Goal: Transaction & Acquisition: Subscribe to service/newsletter

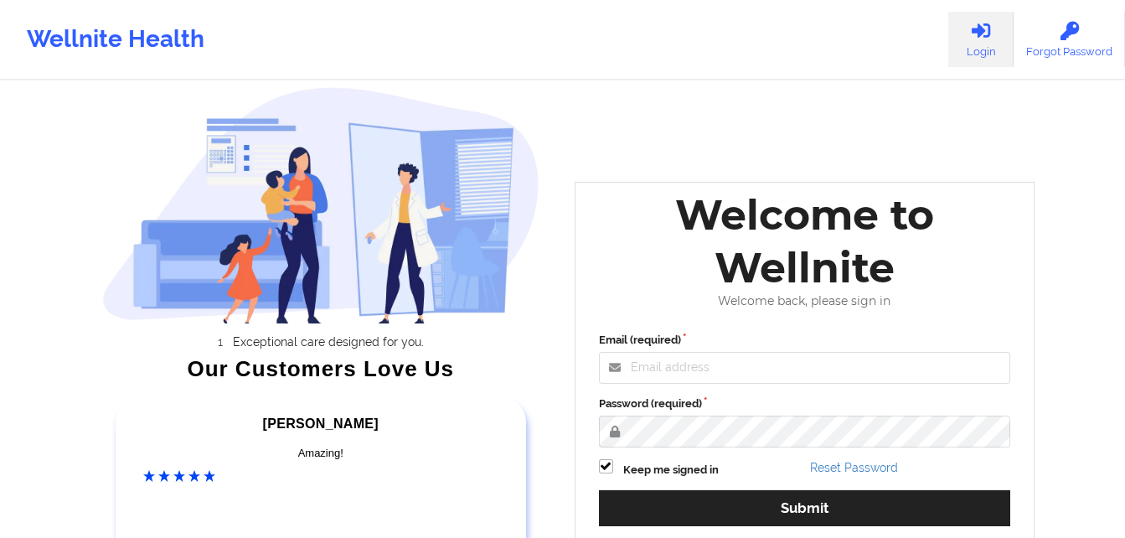
scroll to position [102, 0]
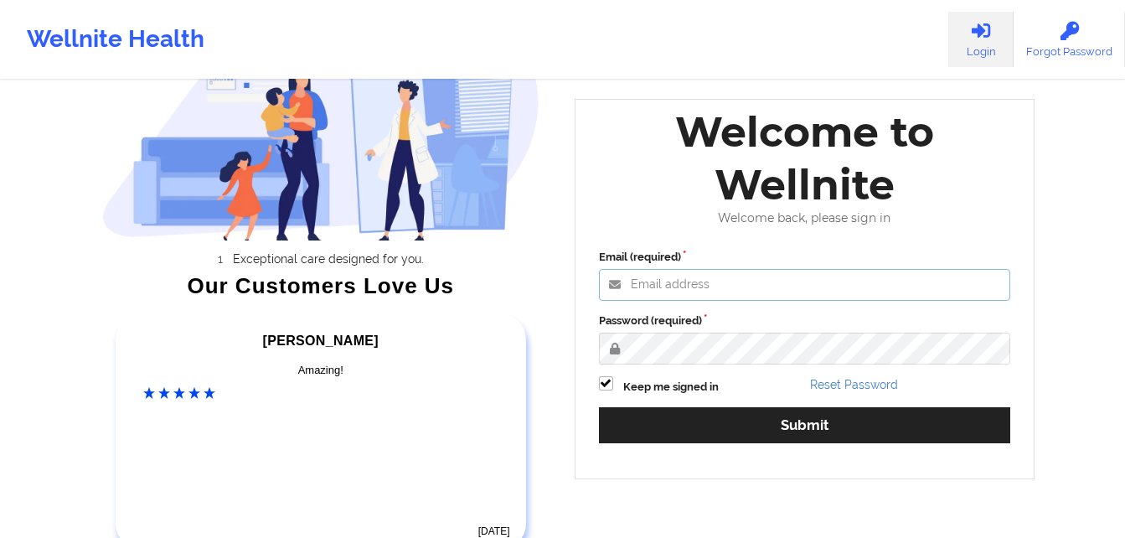
click at [642, 294] on input "Email (required)" at bounding box center [805, 285] width 412 height 32
type input "[EMAIL_ADDRESS][DOMAIN_NAME]"
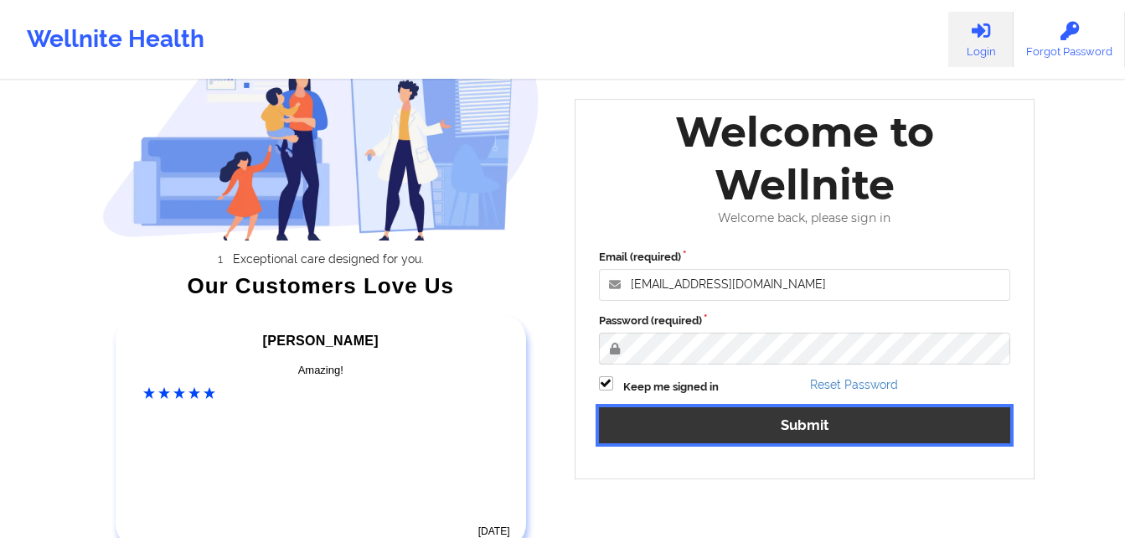
click at [794, 434] on button "Submit" at bounding box center [805, 425] width 412 height 36
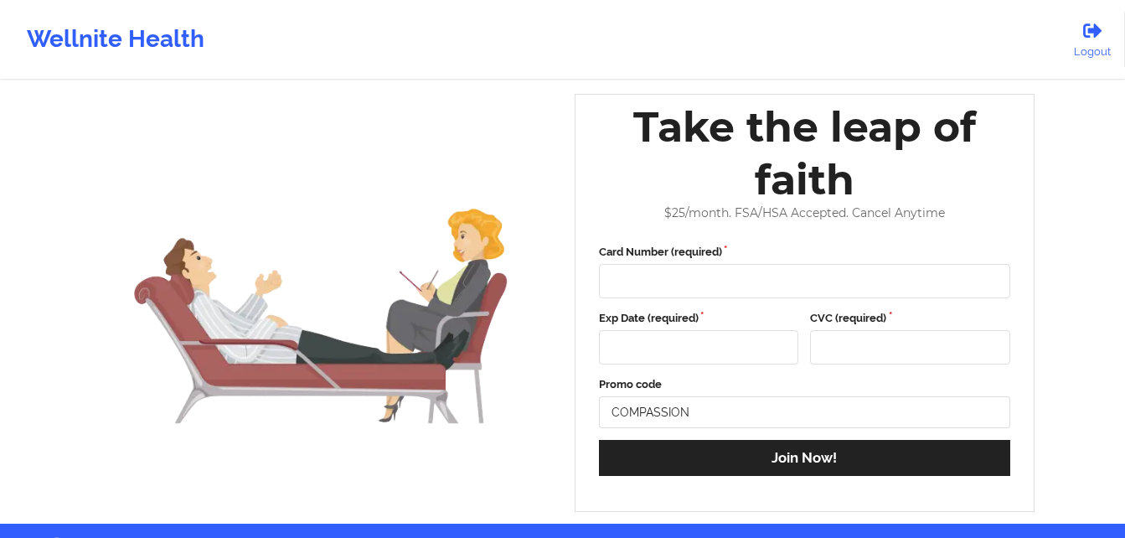
scroll to position [54, 0]
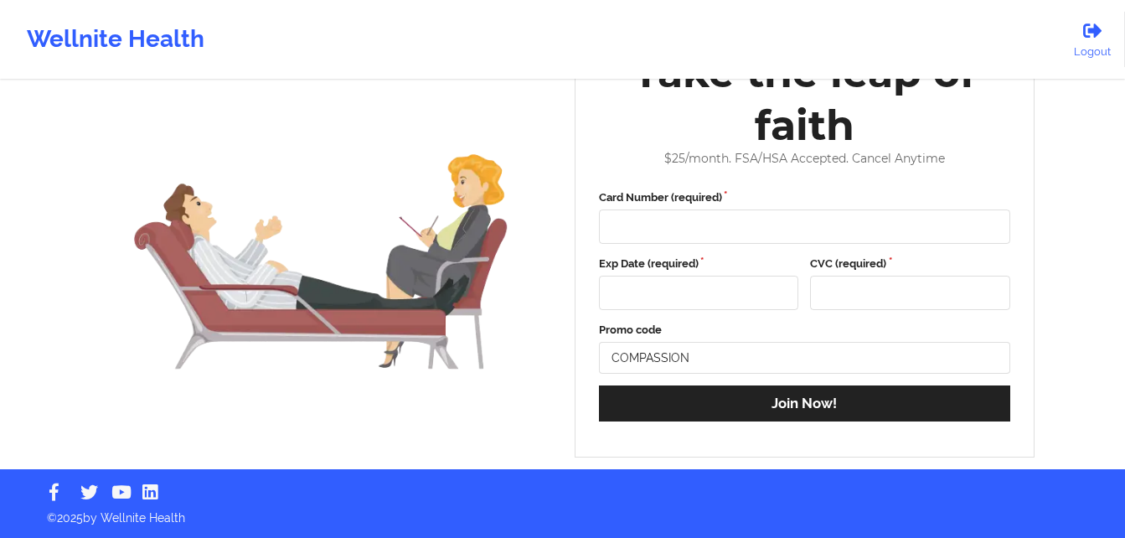
click at [104, 49] on div "Wellnite Health" at bounding box center [115, 39] width 231 height 67
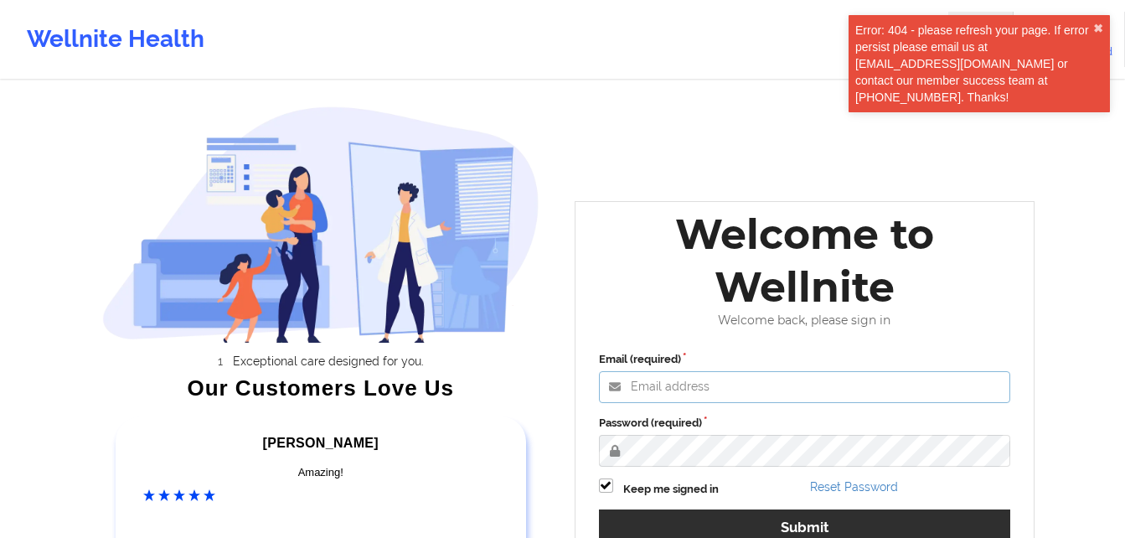
type input "[EMAIL_ADDRESS][DOMAIN_NAME]"
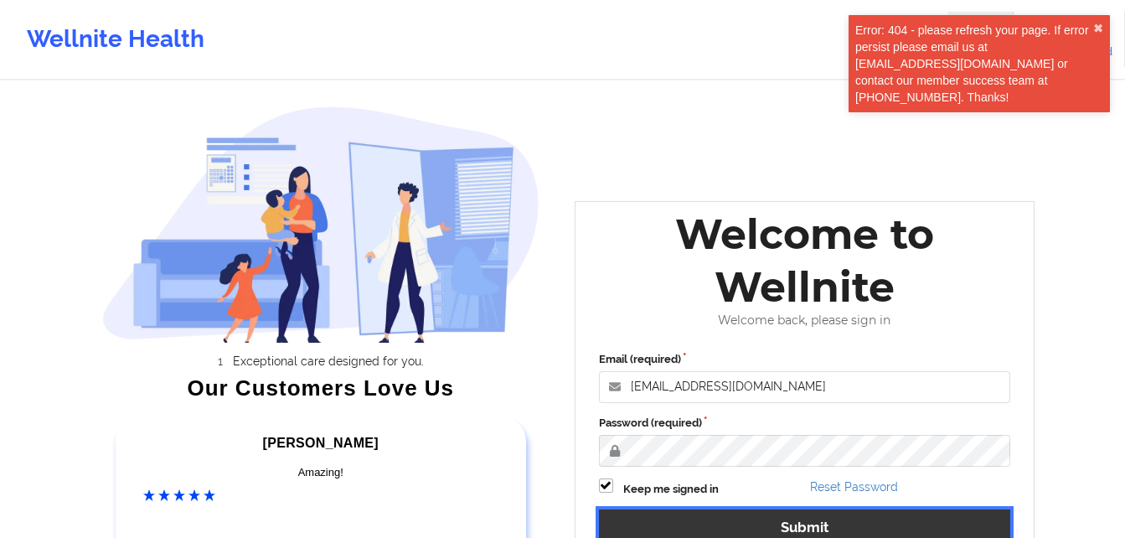
click at [882, 531] on button "Submit" at bounding box center [805, 527] width 412 height 36
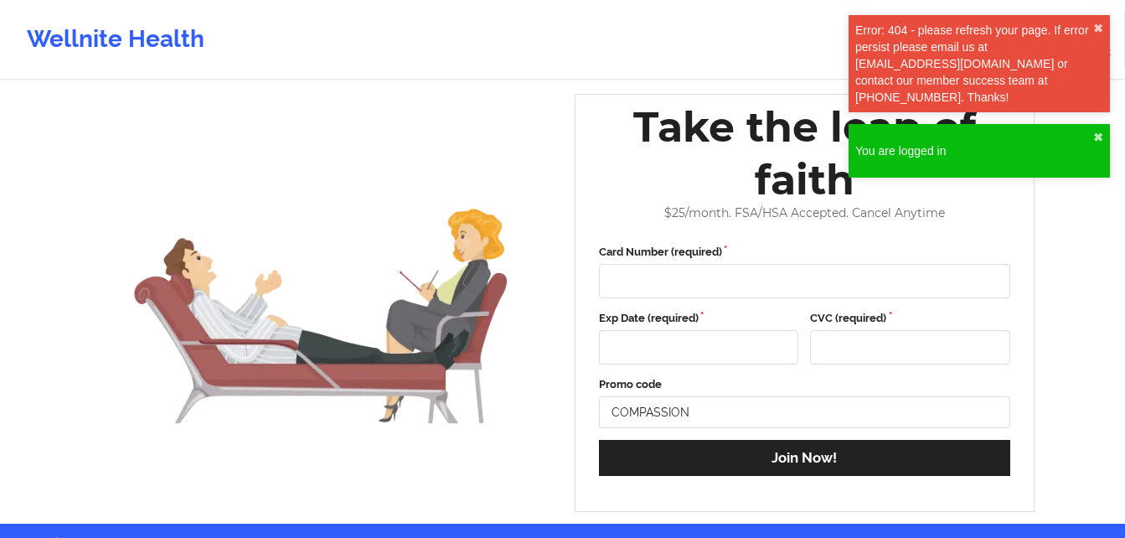
click at [977, 146] on div "You are logged in" at bounding box center [974, 150] width 238 height 17
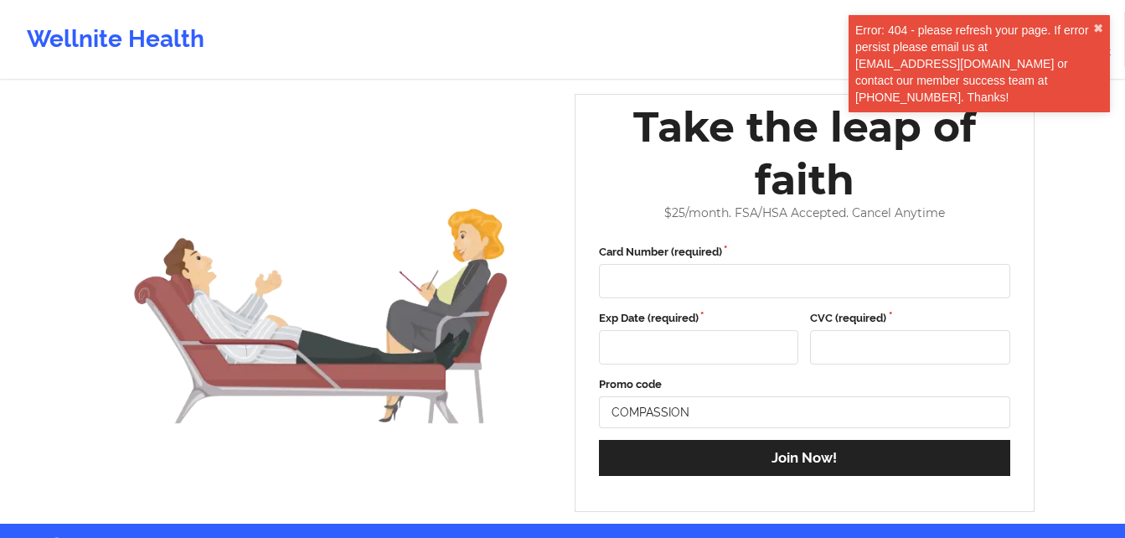
scroll to position [54, 0]
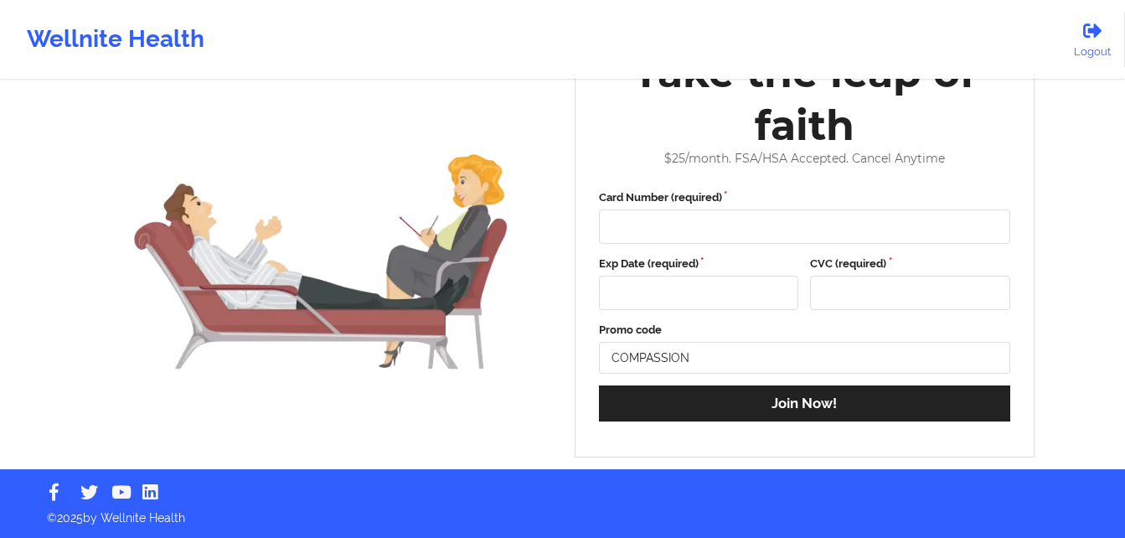
click at [764, 218] on div at bounding box center [805, 226] width 412 height 34
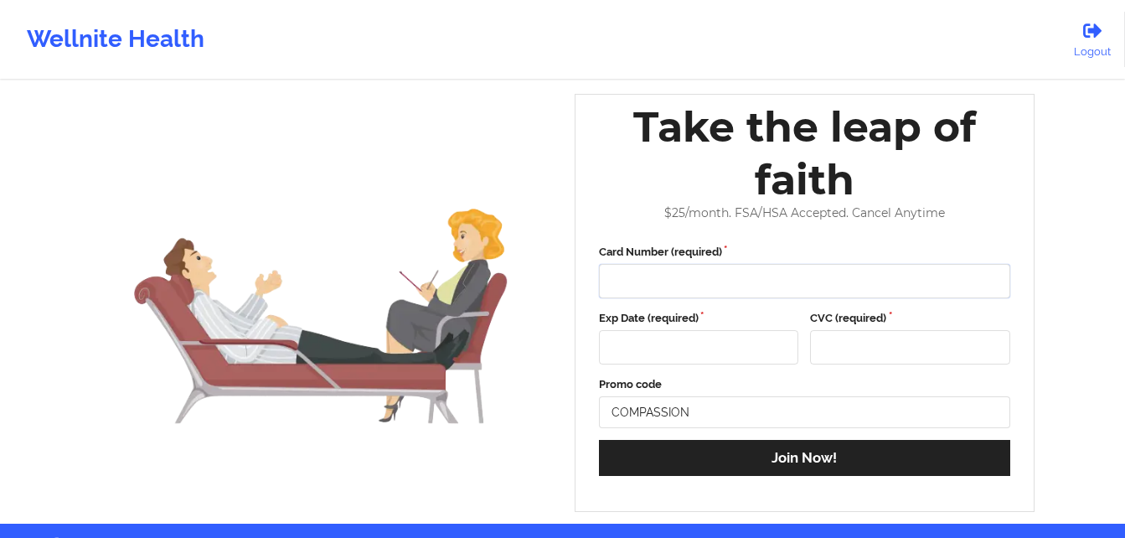
scroll to position [28, 0]
